Goal: Transaction & Acquisition: Purchase product/service

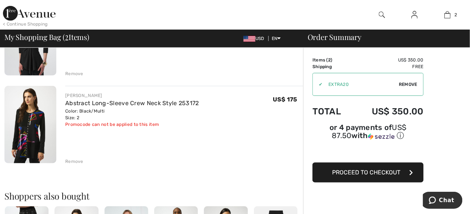
scroll to position [74, 0]
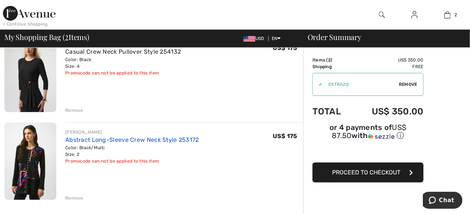
click at [143, 138] on link "Abstract Long-Sleeve Crew Neck Style 253172" at bounding box center [132, 139] width 134 height 7
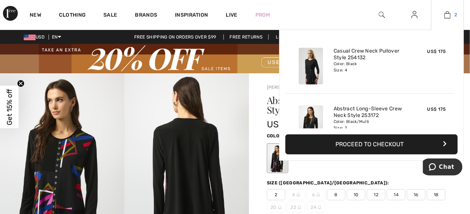
click at [447, 13] on img at bounding box center [447, 14] width 6 height 9
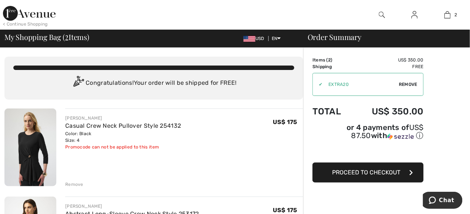
click at [367, 169] on span "Proceed to Checkout" at bounding box center [366, 172] width 68 height 7
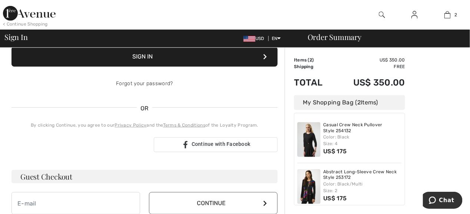
scroll to position [185, 0]
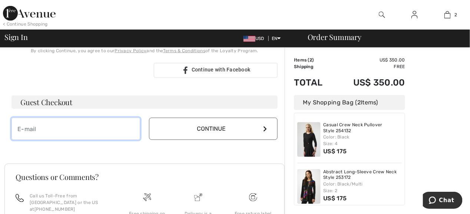
click at [51, 130] on input "email" at bounding box center [75, 129] width 128 height 22
type input "jean99504@yahoo.com"
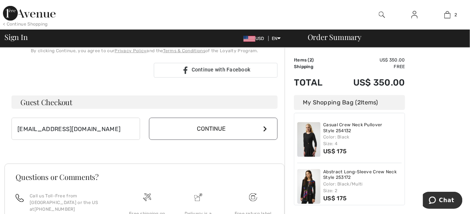
click at [200, 128] on button "Continue" at bounding box center [213, 129] width 128 height 22
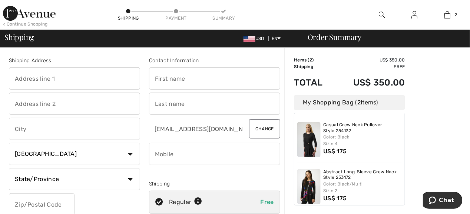
click at [43, 78] on input "text" at bounding box center [74, 78] width 131 height 22
type input "[STREET_ADDRESS][PERSON_NAME]"
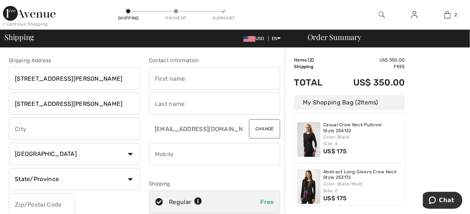
type input "Anchorage"
type input "99502"
type input "Jean"
type input "[PERSON_NAME]"
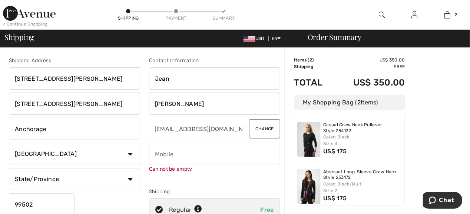
drag, startPoint x: 108, startPoint y: 103, endPoint x: 124, endPoint y: 103, distance: 15.2
click at [118, 103] on input "[STREET_ADDRESS][PERSON_NAME]" at bounding box center [74, 104] width 131 height 22
click at [110, 101] on input "[STREET_ADDRESS][PERSON_NAME]" at bounding box center [74, 104] width 131 height 22
type input "6"
click at [186, 77] on input "Jean" at bounding box center [214, 78] width 131 height 22
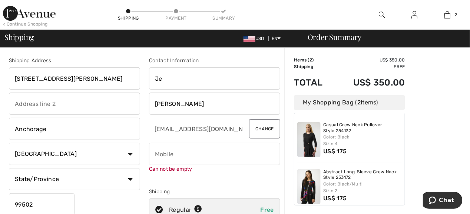
type input "J"
type input "Jean"
click at [89, 131] on input "Anchorage" at bounding box center [74, 129] width 131 height 22
click at [64, 131] on input "Anchorage" at bounding box center [74, 129] width 131 height 22
click at [130, 153] on select "Country Canada United States Afghanistan Aland Islands Albania Algeria American…" at bounding box center [74, 154] width 131 height 22
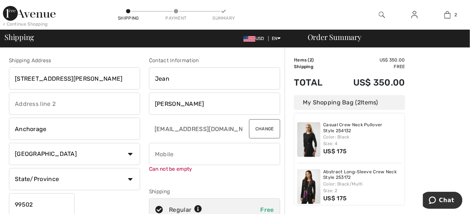
select select "US"
click at [9, 143] on select "Country Canada United States Afghanistan Aland Islands Albania Algeria American…" at bounding box center [74, 154] width 131 height 22
click at [178, 153] on input "phone" at bounding box center [214, 154] width 131 height 22
type input "9079809536"
select select "AK"
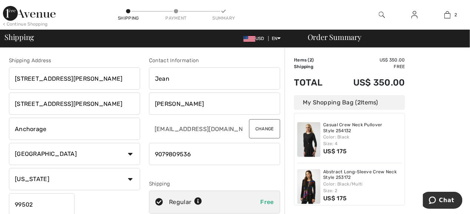
click at [105, 106] on input "[STREET_ADDRESS][PERSON_NAME]" at bounding box center [74, 104] width 131 height 22
type input "6"
click at [278, 59] on div "Contact Information" at bounding box center [214, 61] width 131 height 8
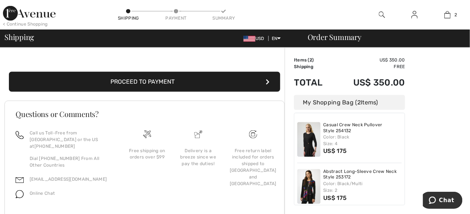
scroll to position [185, 0]
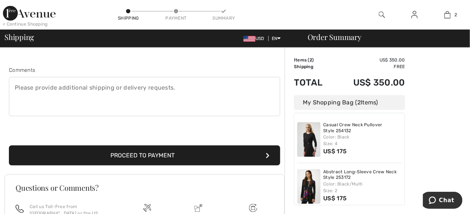
click at [141, 156] on button "Proceed to Payment" at bounding box center [144, 156] width 271 height 20
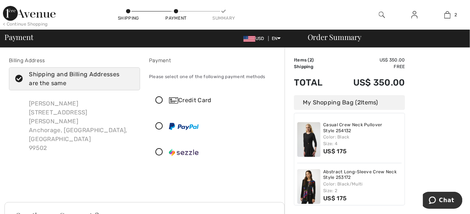
click at [159, 98] on icon at bounding box center [159, 101] width 20 height 8
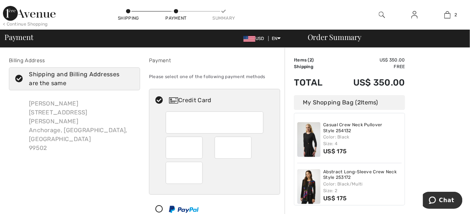
click at [170, 118] on div at bounding box center [215, 122] width 98 height 22
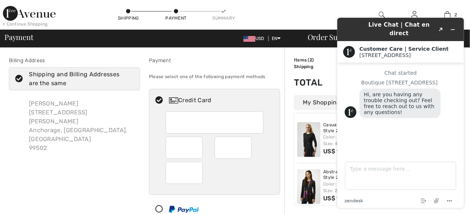
scroll to position [111, 0]
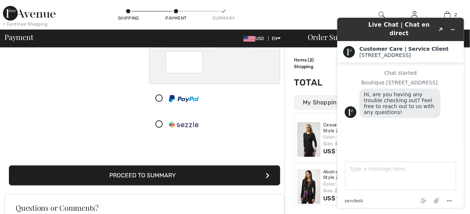
click at [181, 177] on button "Proceed to Summary" at bounding box center [144, 176] width 271 height 20
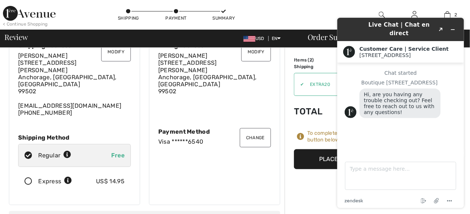
scroll to position [74, 0]
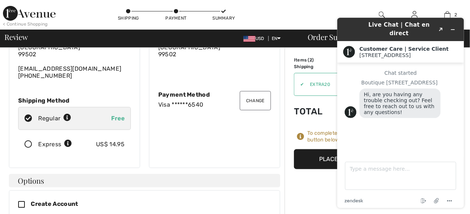
click at [317, 156] on button "Place Your Order" at bounding box center [349, 159] width 111 height 20
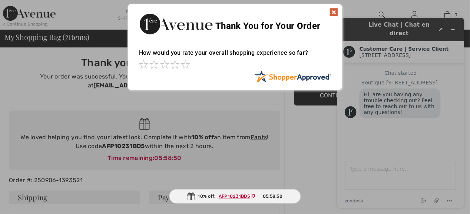
click at [334, 10] on img at bounding box center [333, 12] width 9 height 9
